Goal: Entertainment & Leisure: Consume media (video, audio)

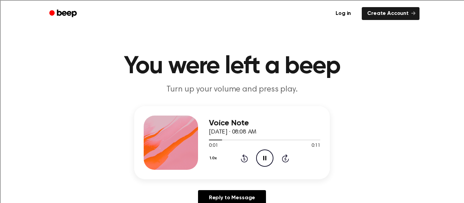
click at [262, 159] on icon "Pause Audio" at bounding box center [264, 158] width 17 height 17
click at [266, 163] on icon "Play Audio" at bounding box center [264, 158] width 17 height 17
click at [264, 163] on icon "Play Audio" at bounding box center [264, 158] width 17 height 17
click at [270, 154] on icon "Play Audio" at bounding box center [264, 158] width 17 height 17
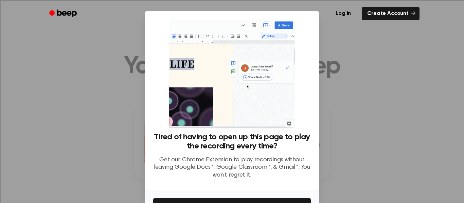
click at [363, 103] on div at bounding box center [232, 101] width 464 height 203
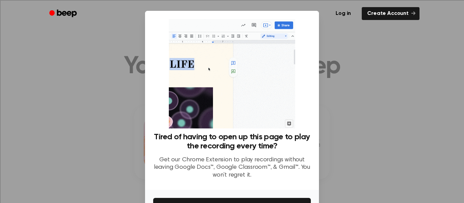
click at [352, 114] on div at bounding box center [232, 101] width 464 height 203
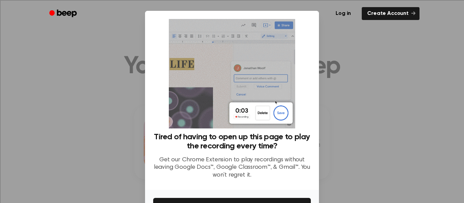
click at [343, 102] on div at bounding box center [232, 101] width 464 height 203
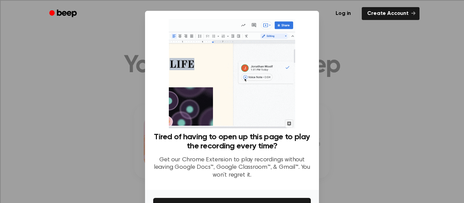
click at [363, 94] on div at bounding box center [232, 101] width 464 height 203
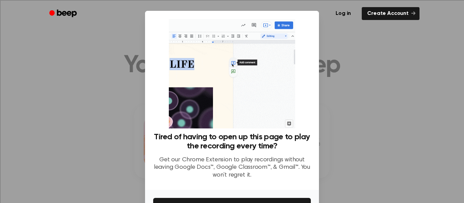
scroll to position [0, 0]
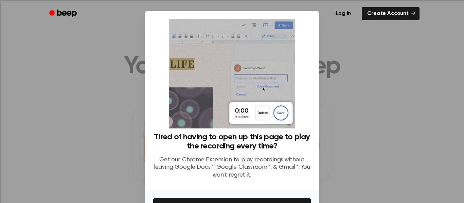
click at [369, 78] on div at bounding box center [232, 101] width 464 height 203
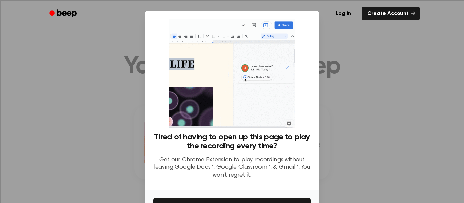
click at [369, 78] on div at bounding box center [232, 101] width 464 height 203
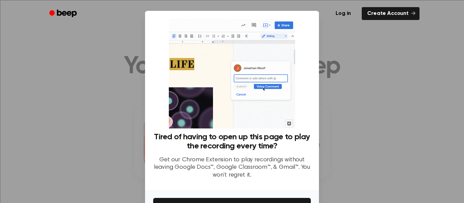
click at [369, 78] on div at bounding box center [232, 101] width 464 height 203
click at [92, 117] on div at bounding box center [232, 101] width 464 height 203
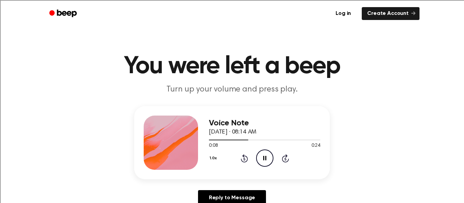
click at [248, 161] on icon "Rewind 5 seconds" at bounding box center [244, 158] width 7 height 9
click at [247, 160] on icon "Rewind 5 seconds" at bounding box center [244, 158] width 7 height 9
click at [246, 162] on icon at bounding box center [244, 159] width 7 height 8
click at [244, 160] on icon "Rewind 5 seconds" at bounding box center [244, 158] width 7 height 9
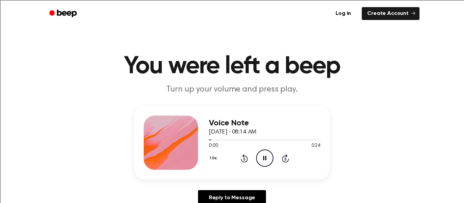
click at [244, 159] on icon at bounding box center [244, 159] width 2 height 3
click at [248, 161] on div "1.0x Rewind 5 seconds Pause Audio Skip 5 seconds" at bounding box center [264, 158] width 111 height 17
click at [244, 159] on icon at bounding box center [244, 159] width 2 height 3
